Goal: Task Accomplishment & Management: Manage account settings

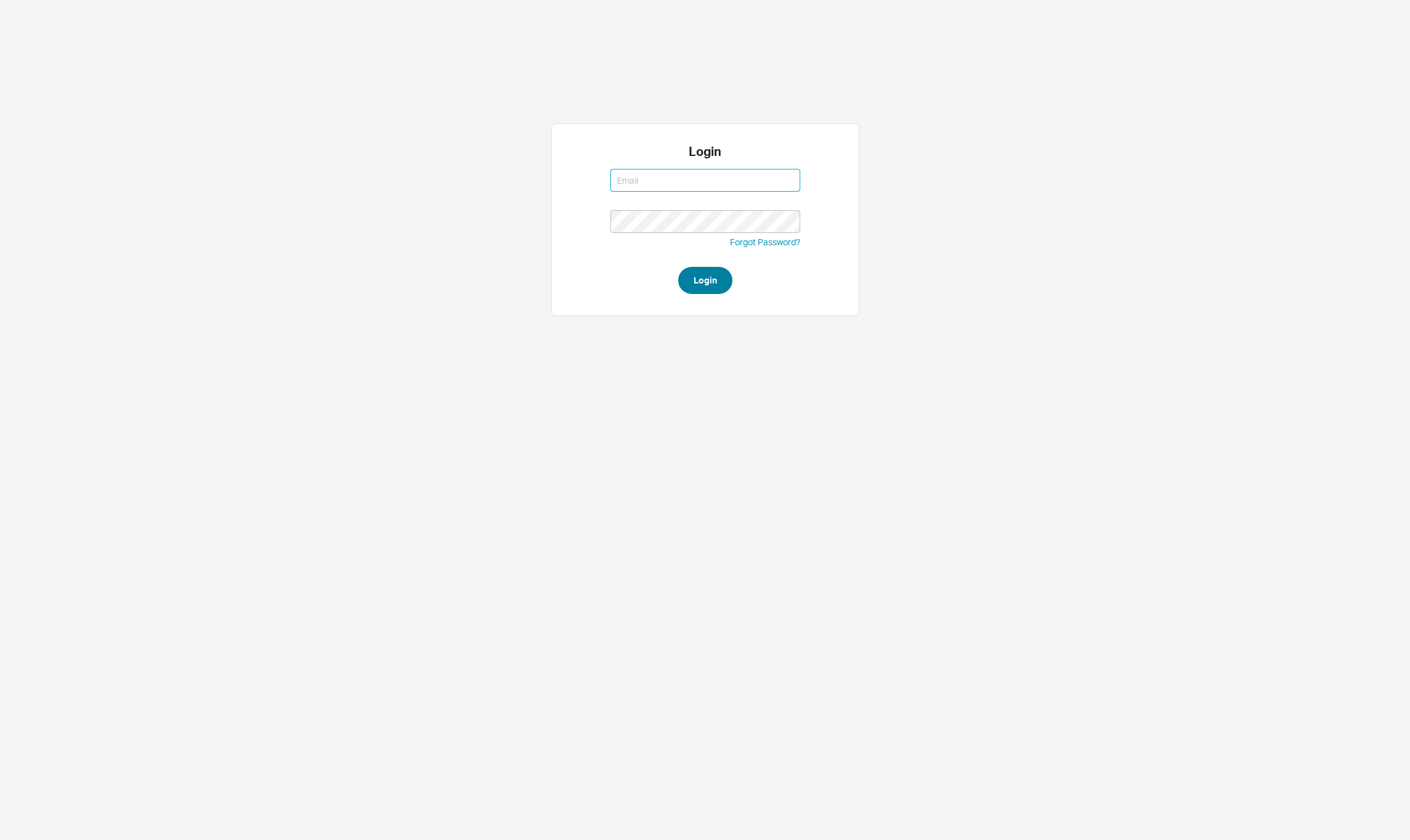
type input "david@qualitybath.com"
click at [713, 283] on button "Login" at bounding box center [705, 281] width 54 height 28
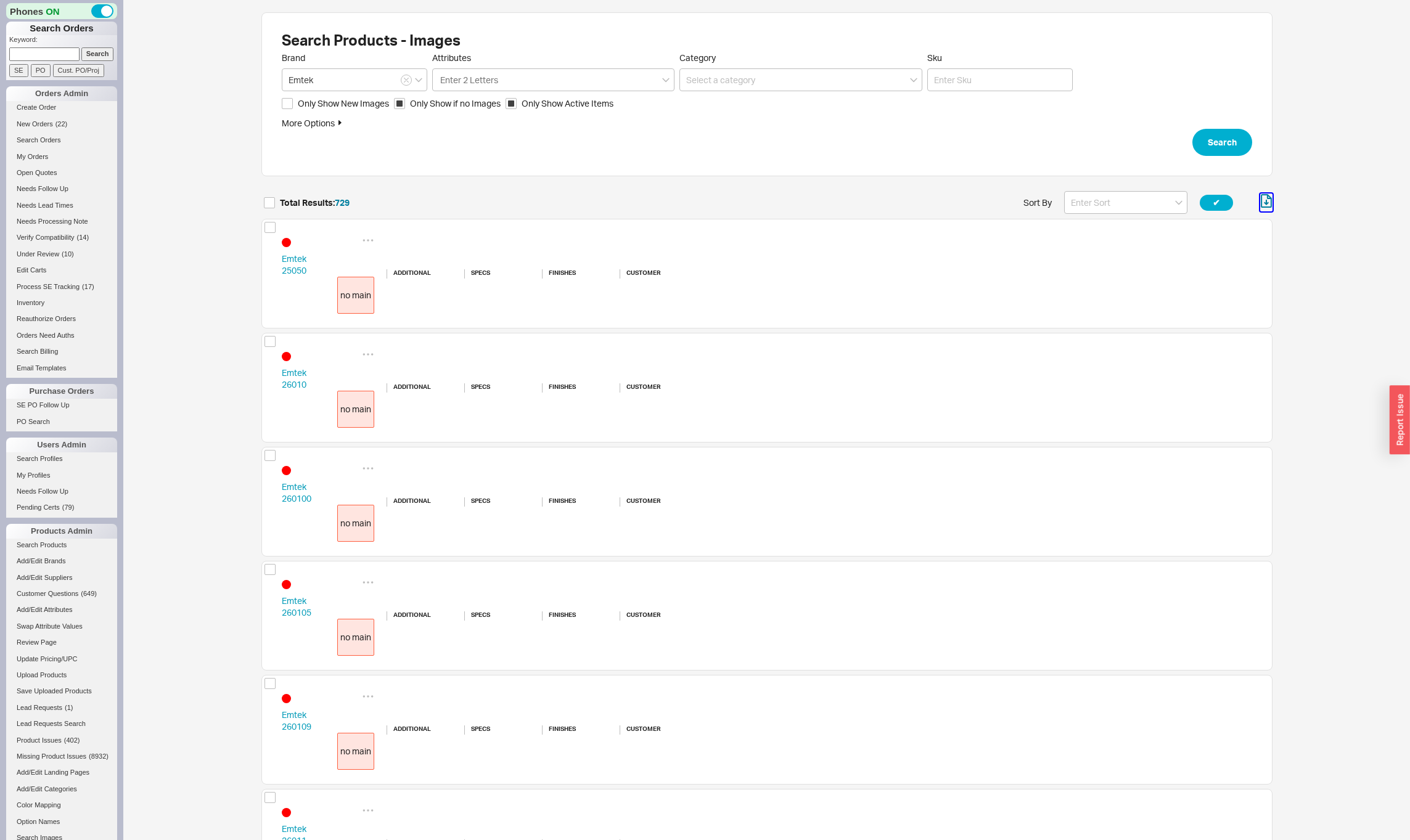
click at [1267, 200] on icon "button" at bounding box center [1267, 202] width 5 height 6
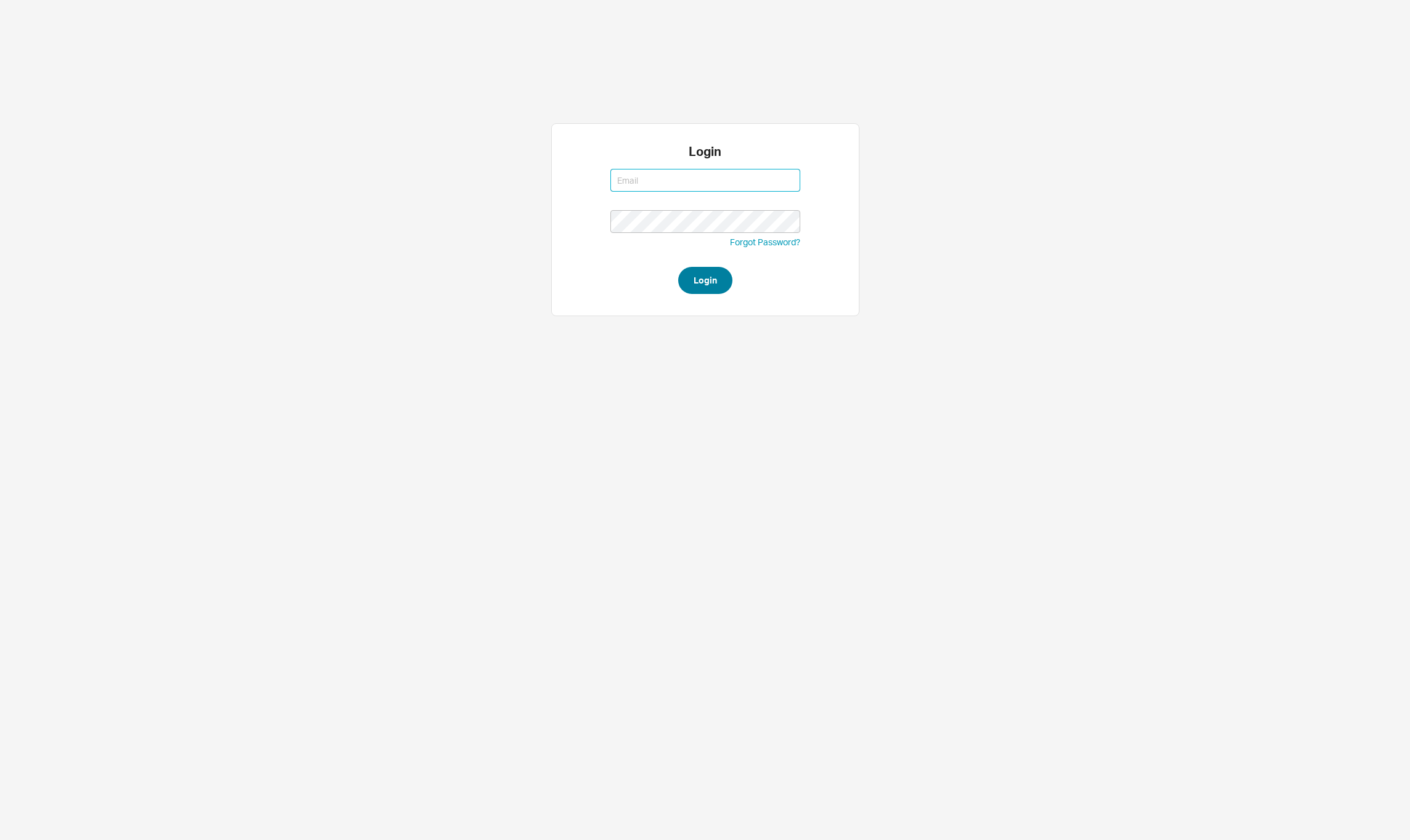
type input "david@qualitybath.com"
click at [726, 281] on button "Login" at bounding box center [705, 281] width 54 height 28
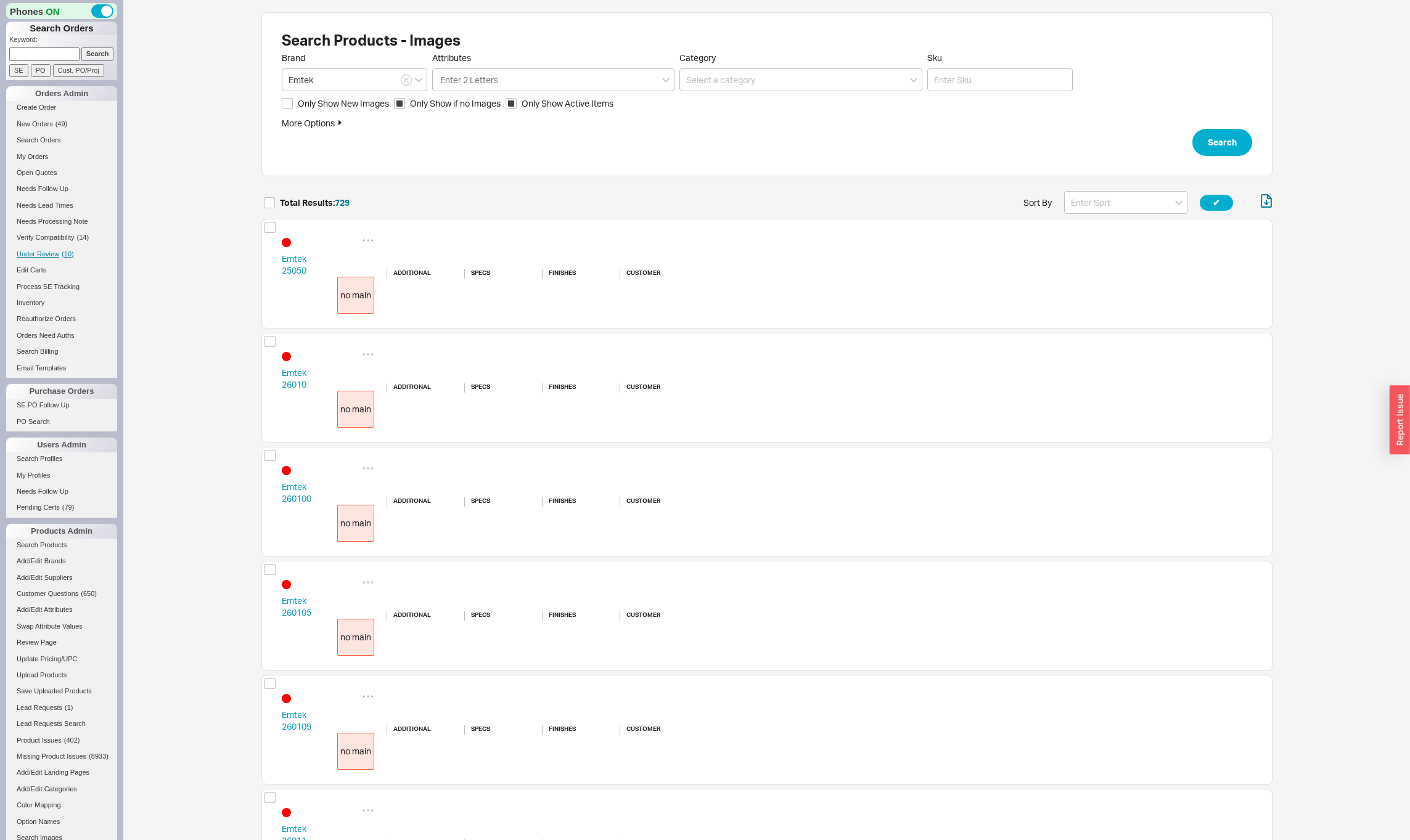
scroll to position [83176, 1002]
